Goal: Navigation & Orientation: Understand site structure

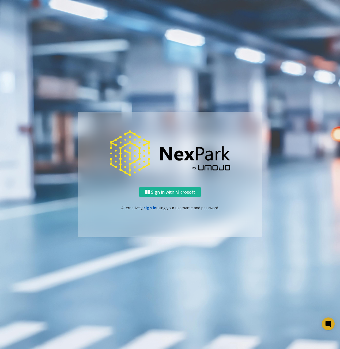
click at [147, 207] on link "sign in" at bounding box center [149, 207] width 13 height 5
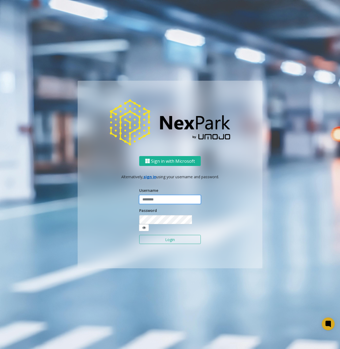
type input "******"
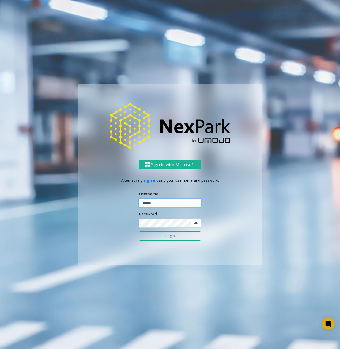
click at [148, 206] on input "******" at bounding box center [169, 203] width 61 height 9
click at [240, 195] on div "Sign in with Microsoft Alternatively, sign in using your username and password.…" at bounding box center [170, 212] width 184 height 105
click at [172, 236] on button "Login" at bounding box center [169, 236] width 61 height 9
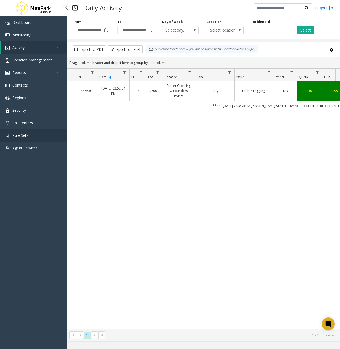
click at [16, 135] on span "Rule Sets" at bounding box center [20, 135] width 16 height 5
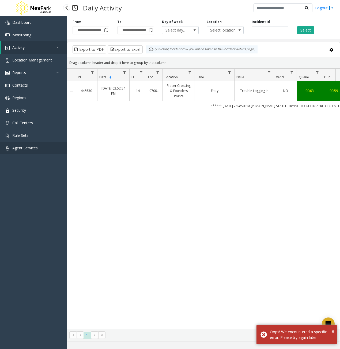
click at [24, 148] on span "Agent Services" at bounding box center [24, 147] width 25 height 5
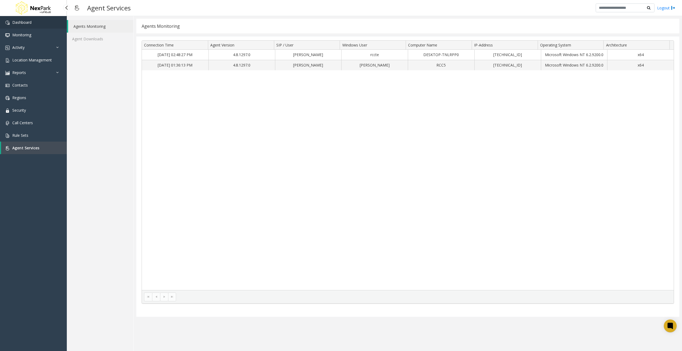
click at [22, 23] on span "Dashboard" at bounding box center [21, 22] width 19 height 5
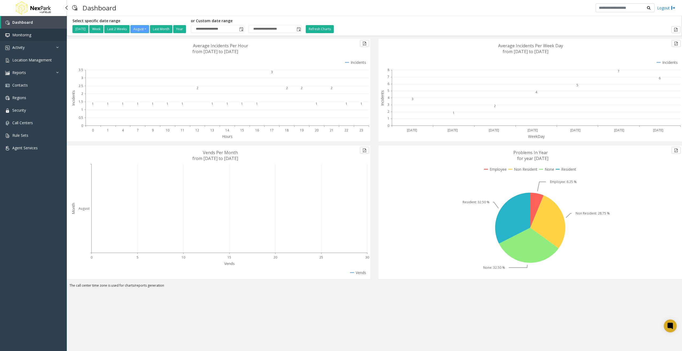
click at [20, 35] on span "Monitoring" at bounding box center [21, 34] width 19 height 5
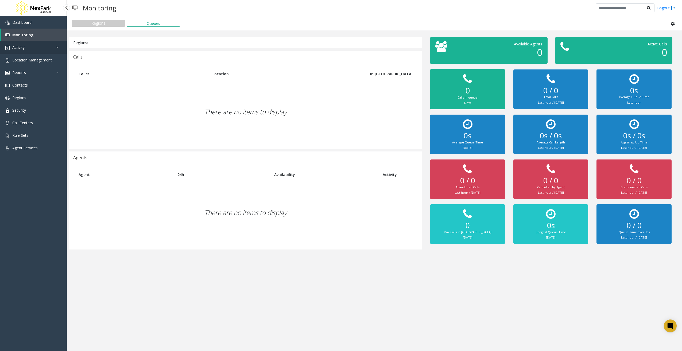
click at [22, 44] on link "Activity" at bounding box center [33, 47] width 67 height 13
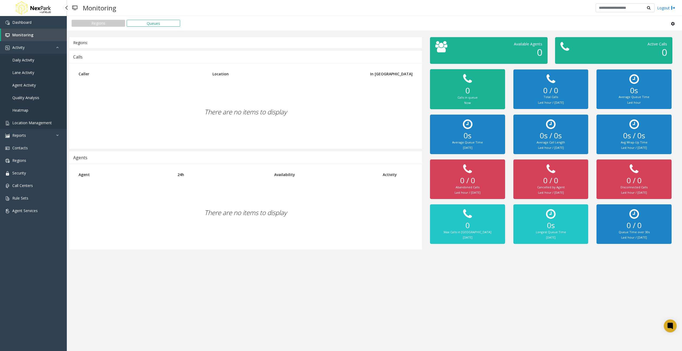
click at [30, 123] on span "Location Management" at bounding box center [32, 122] width 40 height 5
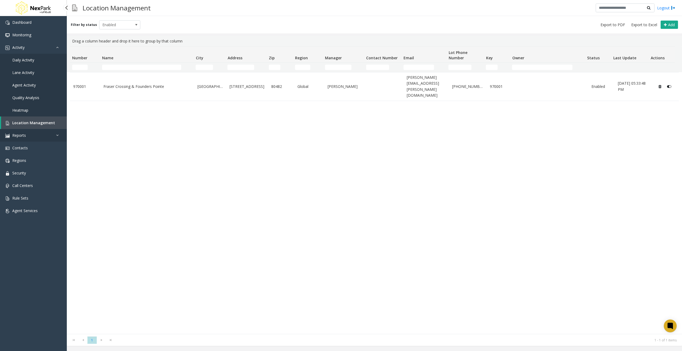
click at [20, 136] on span "Reports" at bounding box center [19, 135] width 14 height 5
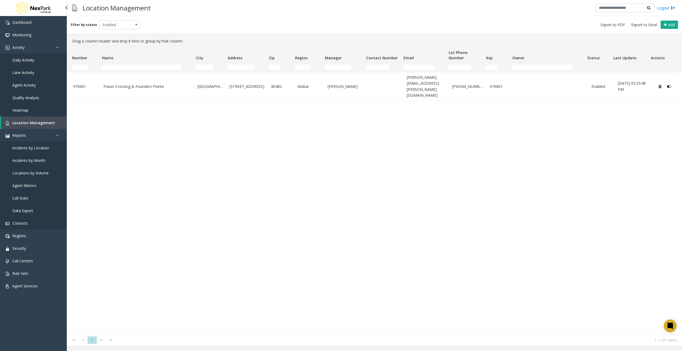
click at [17, 227] on link "Contacts" at bounding box center [33, 223] width 67 height 13
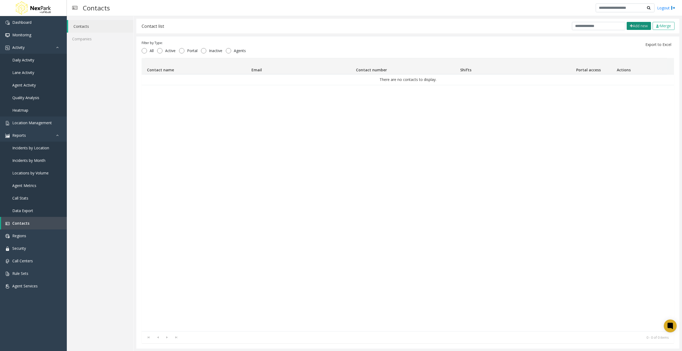
click at [339, 26] on button "Add new" at bounding box center [639, 26] width 24 height 8
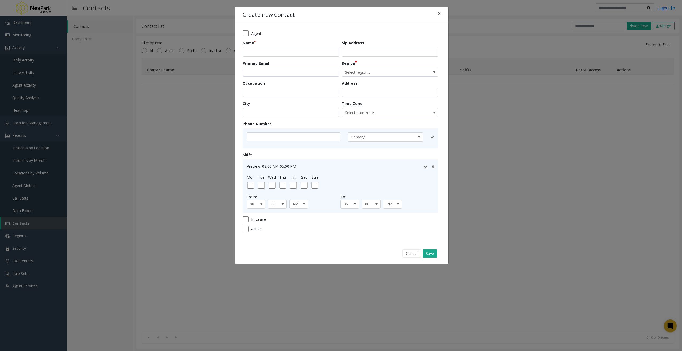
click at [339, 14] on span "×" at bounding box center [439, 13] width 3 height 7
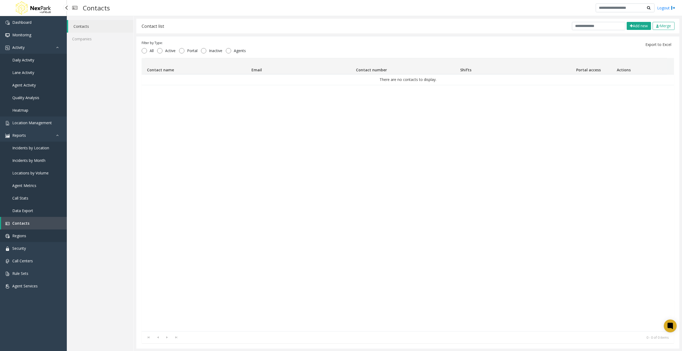
click at [20, 236] on span "Regions" at bounding box center [19, 235] width 14 height 5
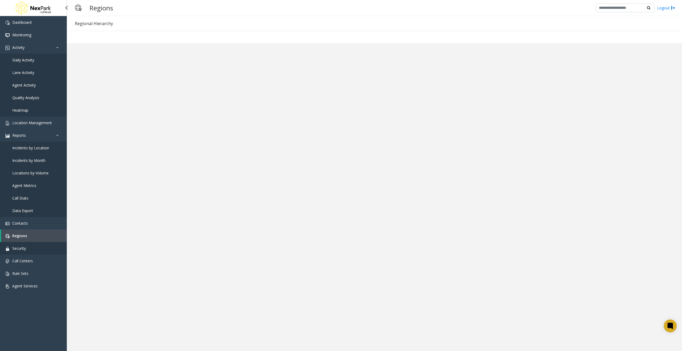
click at [20, 248] on span "Security" at bounding box center [19, 248] width 14 height 5
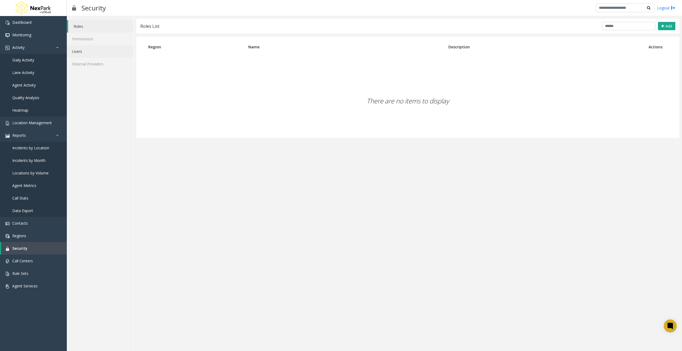
click at [88, 52] on link "Users" at bounding box center [100, 51] width 67 height 13
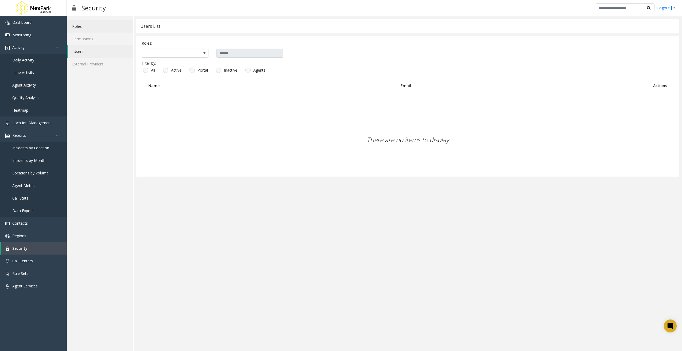
click at [80, 24] on link "Roles" at bounding box center [100, 26] width 67 height 13
